Goal: Information Seeking & Learning: Compare options

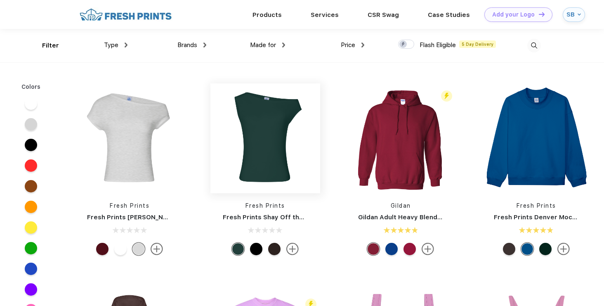
scroll to position [0, 0]
click at [126, 43] on img at bounding box center [126, 44] width 3 height 5
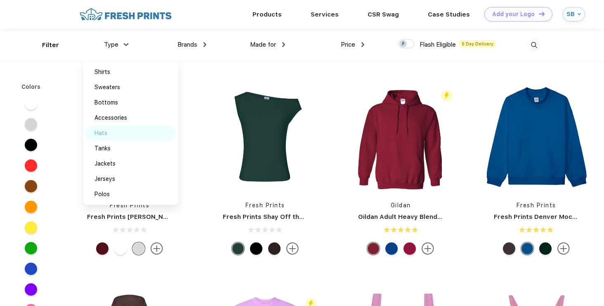
click at [105, 133] on div "Hats" at bounding box center [101, 133] width 13 height 9
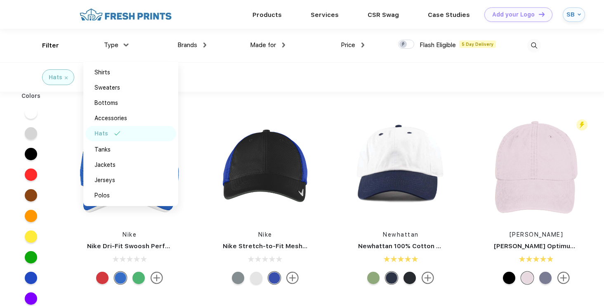
click at [394, 81] on div "Hats" at bounding box center [302, 76] width 604 height 29
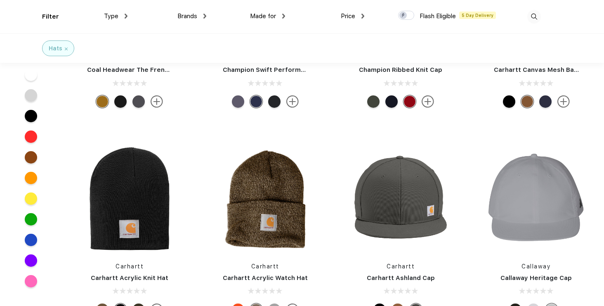
scroll to position [5400, 0]
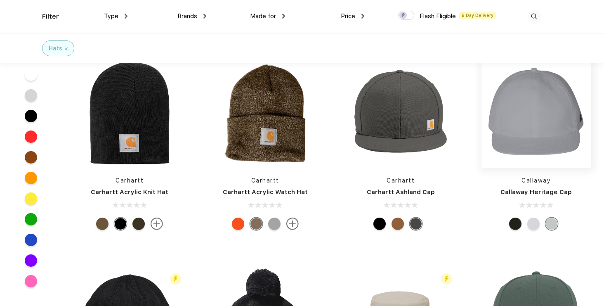
click at [538, 127] on img at bounding box center [537, 113] width 110 height 110
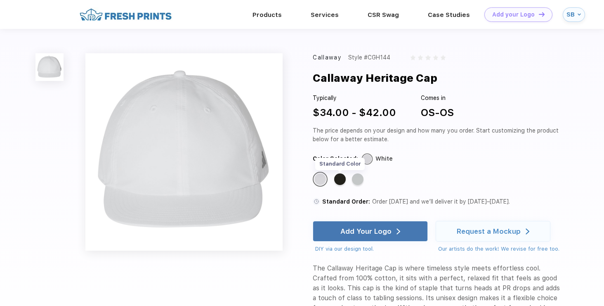
click at [341, 178] on div "Standard Color" at bounding box center [340, 179] width 12 height 12
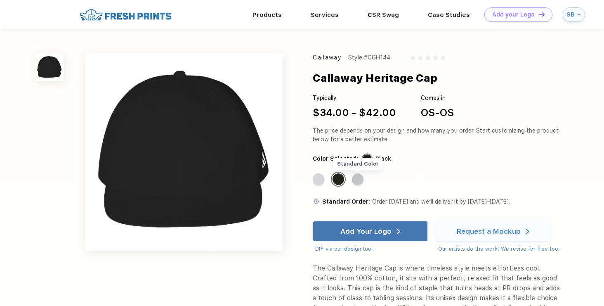
click at [360, 178] on div "Standard Color" at bounding box center [358, 179] width 12 height 12
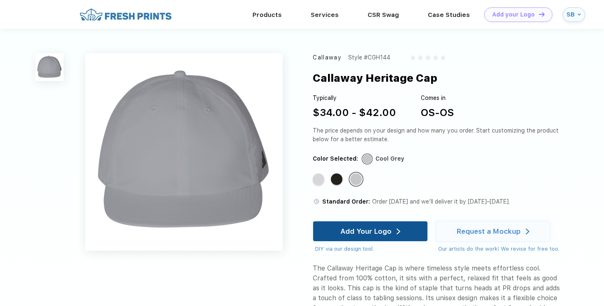
click at [370, 233] on div "Add Your Logo" at bounding box center [366, 231] width 51 height 8
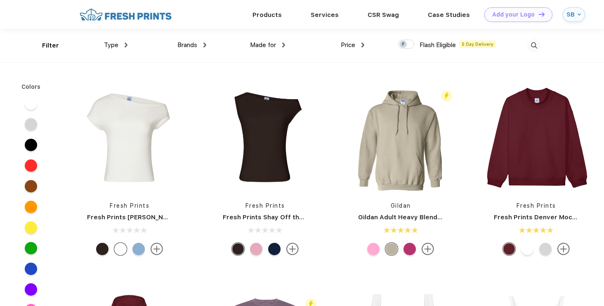
scroll to position [0, 0]
click at [126, 44] on img at bounding box center [126, 44] width 3 height 5
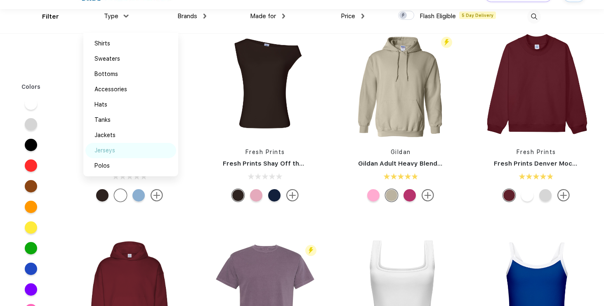
scroll to position [38, 0]
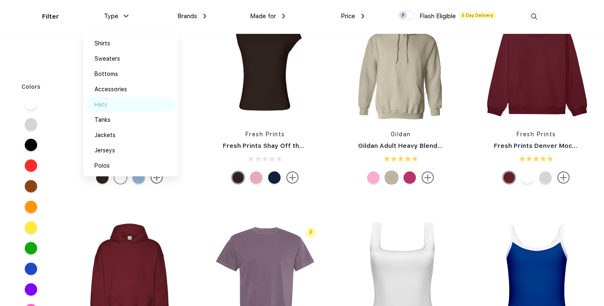
click at [112, 106] on div "Hats" at bounding box center [130, 104] width 91 height 15
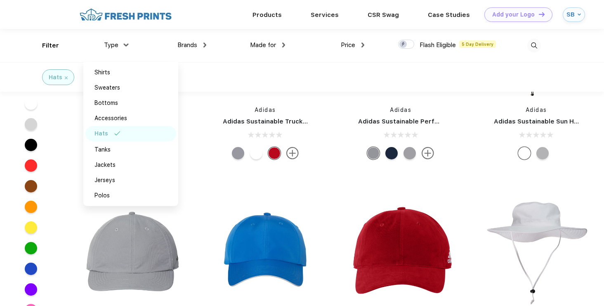
scroll to position [6260, 0]
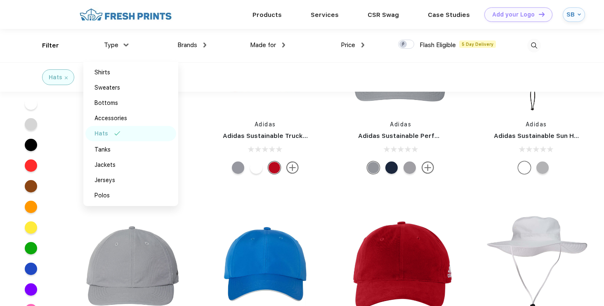
click at [198, 104] on div "Adidas Adidas Sustainable Trucker Cap" at bounding box center [266, 89] width 136 height 175
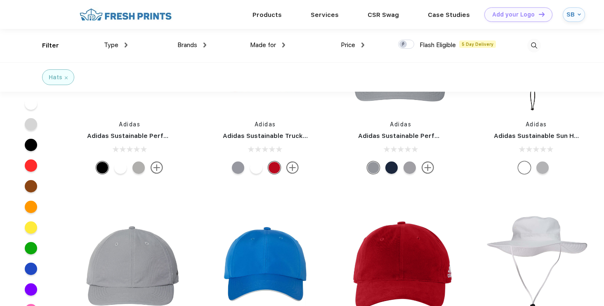
click at [69, 79] on div "Hats" at bounding box center [58, 77] width 32 height 16
click at [62, 75] on div "Hats" at bounding box center [56, 77] width 14 height 9
click at [66, 76] on img at bounding box center [66, 77] width 3 height 3
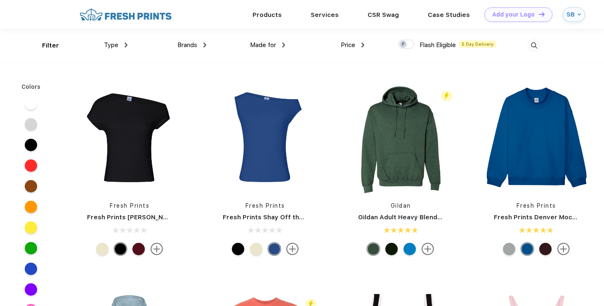
click at [202, 43] on div "Brands" at bounding box center [192, 44] width 29 height 9
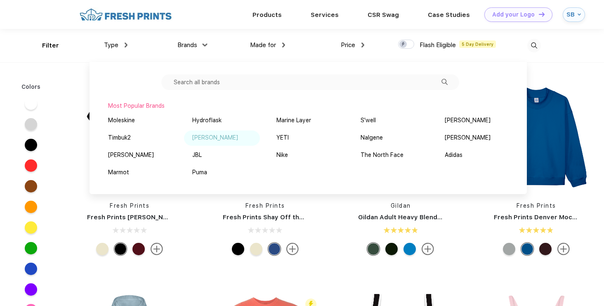
click at [210, 138] on div "[PERSON_NAME]" at bounding box center [215, 137] width 46 height 9
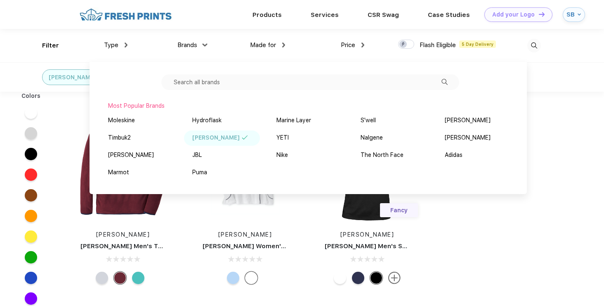
click at [470, 253] on div "Colors [PERSON_NAME] [PERSON_NAME] Men's Thermal Flow Micro Fleece Half-Zip [PE…" at bounding box center [302, 247] width 604 height 310
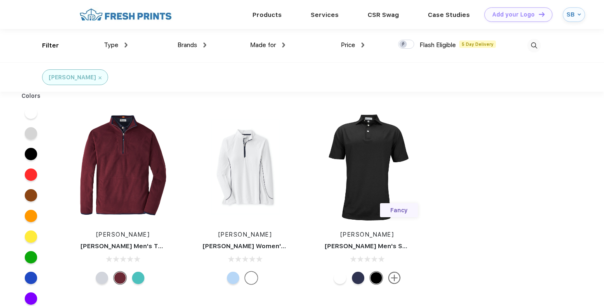
click at [203, 42] on div "Brands" at bounding box center [192, 44] width 29 height 9
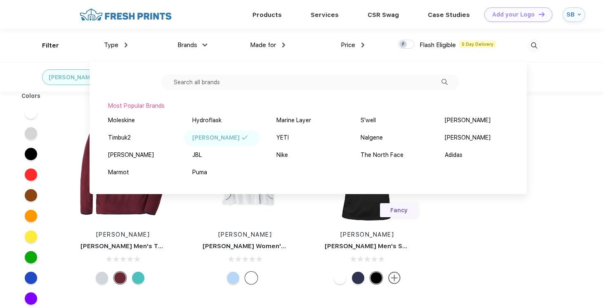
click at [199, 84] on input "text" at bounding box center [310, 82] width 298 height 16
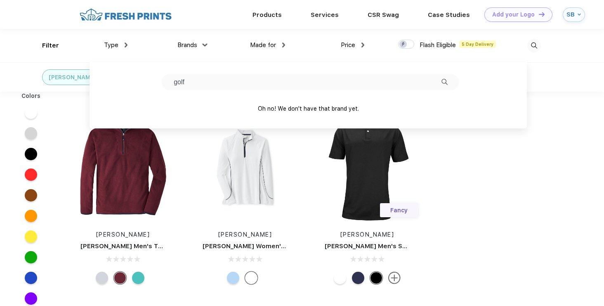
type input "golf"
click at [314, 85] on input "golf" at bounding box center [310, 82] width 298 height 16
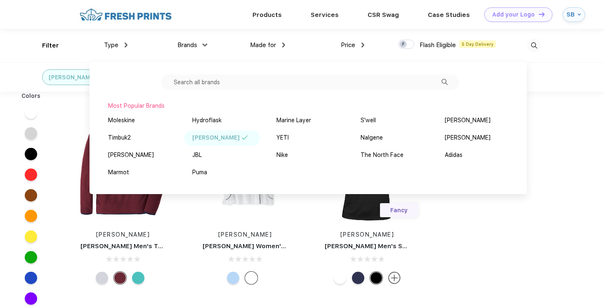
click at [218, 137] on div "[PERSON_NAME]" at bounding box center [215, 137] width 47 height 9
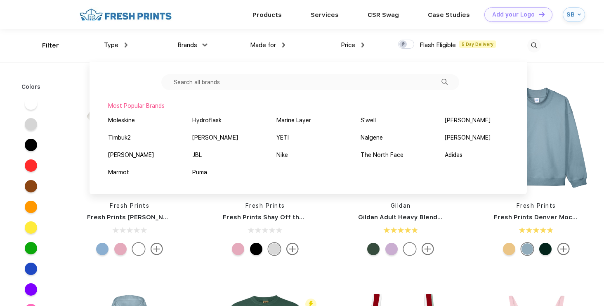
click at [211, 83] on input "text" at bounding box center [310, 82] width 298 height 16
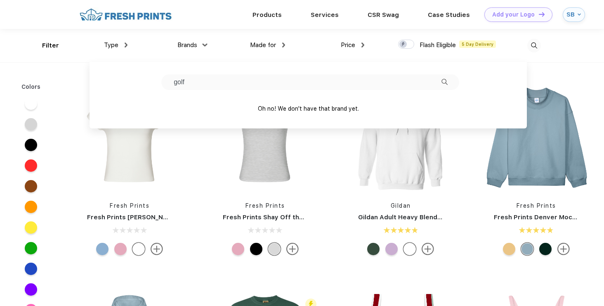
type input "golf"
click at [224, 80] on input "golf" at bounding box center [310, 82] width 298 height 16
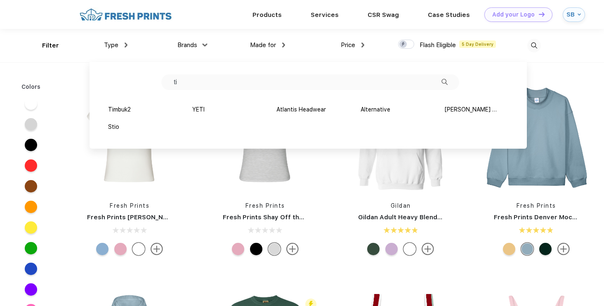
type input "t"
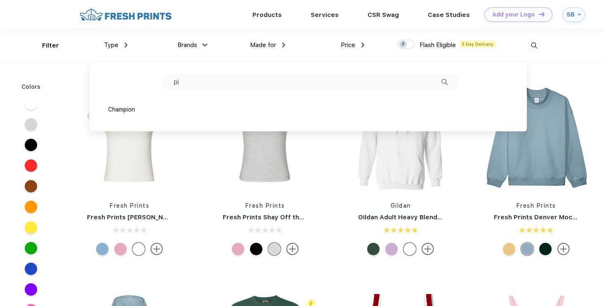
type input "p"
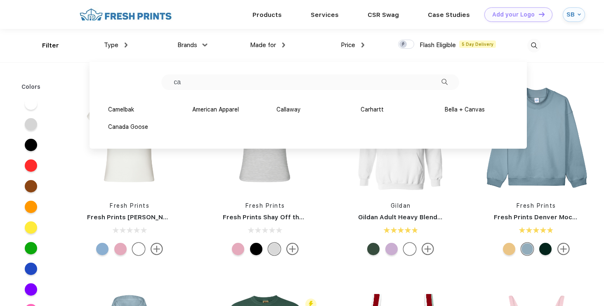
type input "c"
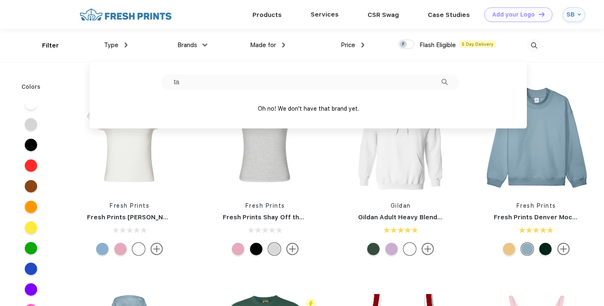
type input "t"
type input "b"
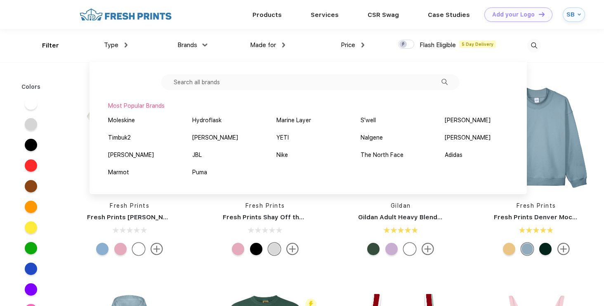
click at [551, 62] on div "Filter Type Shirts Sweaters Bottoms Accessories Hats Tanks Jackets Jerseys Polo…" at bounding box center [302, 46] width 604 height 34
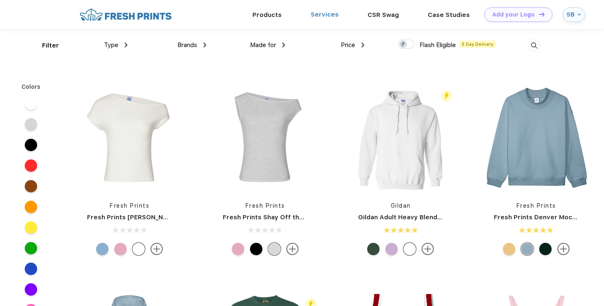
click at [323, 13] on link "Services" at bounding box center [325, 14] width 28 height 7
